Goal: Navigation & Orientation: Understand site structure

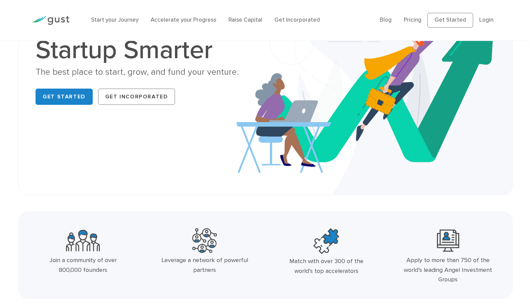
scroll to position [88, 0]
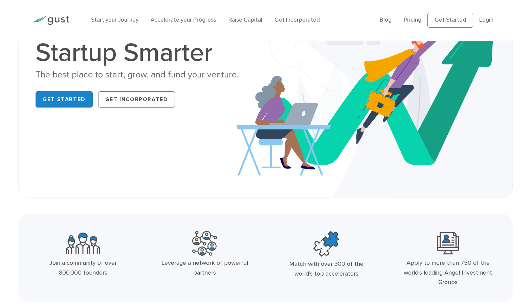
click at [197, 25] on div "Start your Journey Accelerate your Progress Raise Capital Get Incorporated" at bounding box center [230, 20] width 289 height 22
click at [196, 20] on link "Accelerate your Progress" at bounding box center [184, 20] width 66 height 7
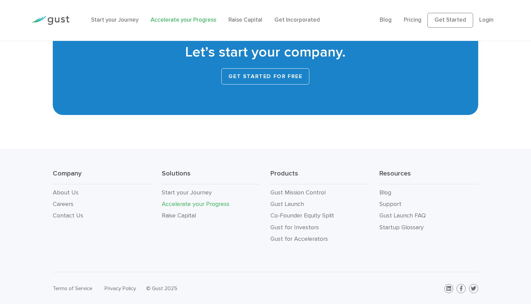
scroll to position [1211, 0]
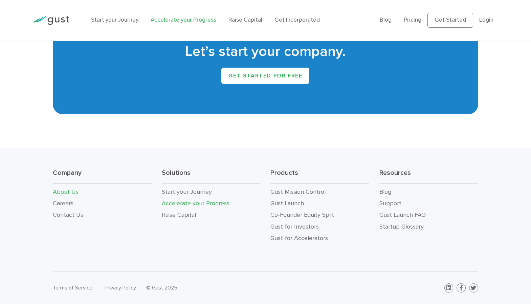
click at [61, 192] on link "About Us" at bounding box center [66, 192] width 26 height 7
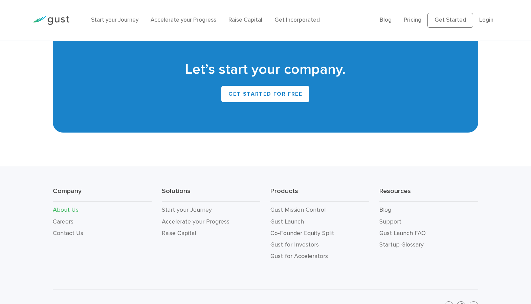
scroll to position [664, 0]
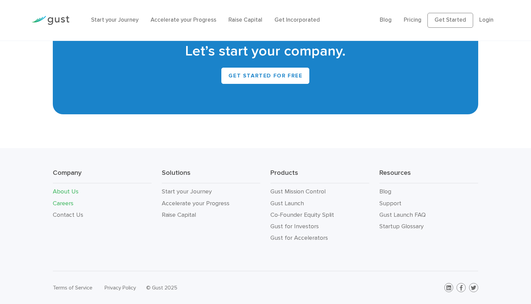
click at [67, 202] on link "Careers" at bounding box center [63, 203] width 21 height 7
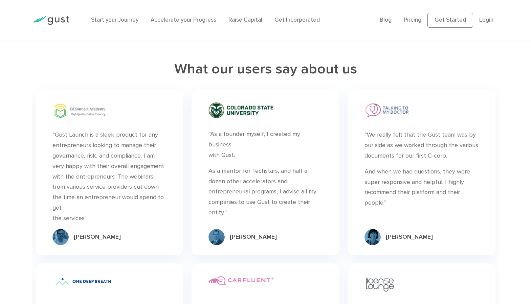
scroll to position [513, 0]
